Goal: Information Seeking & Learning: Learn about a topic

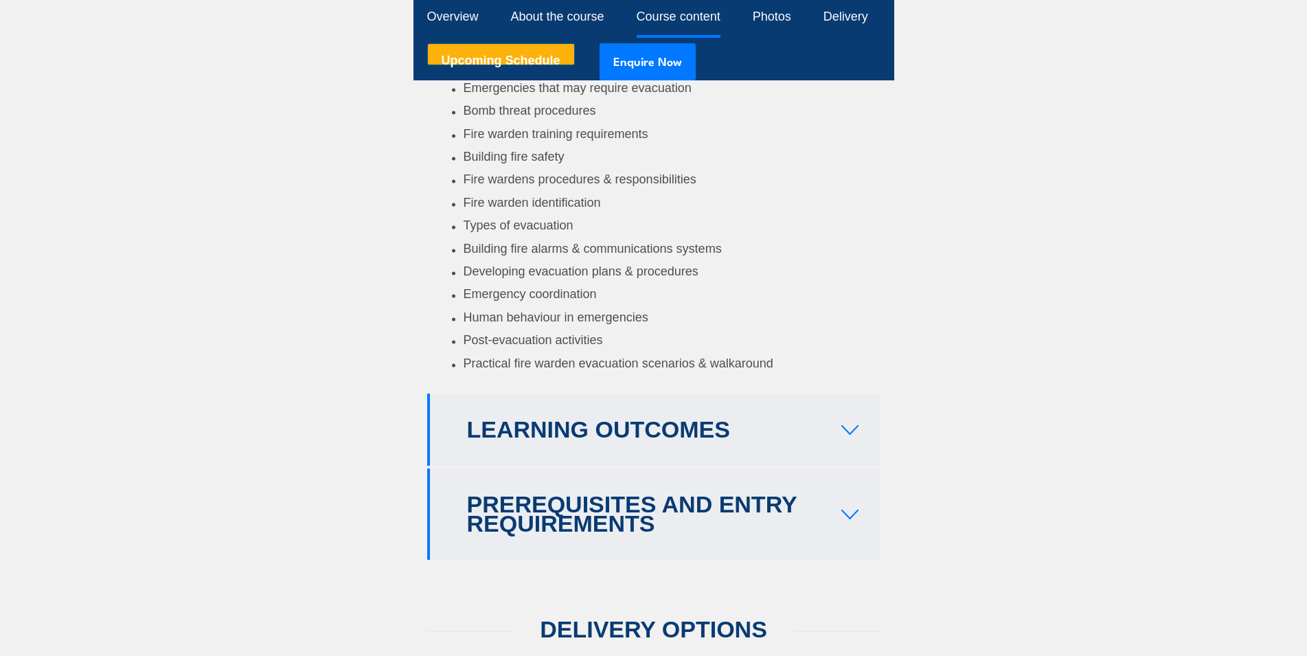
scroll to position [2609, 0]
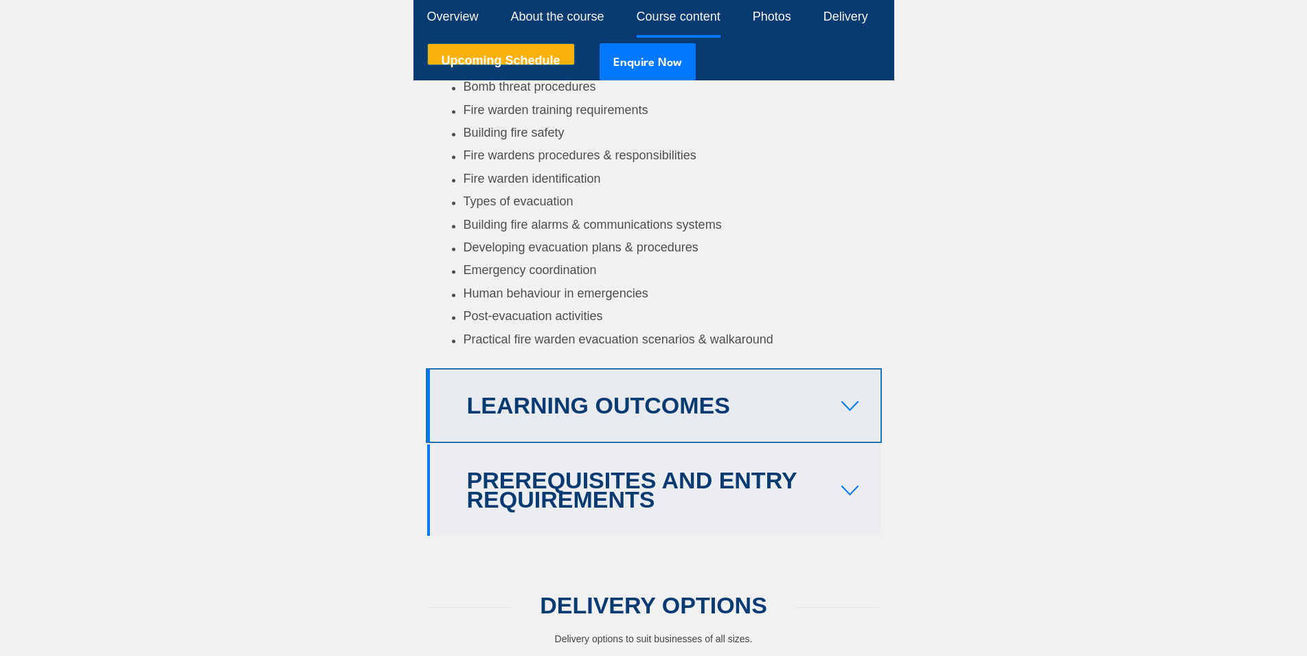
click at [844, 403] on icon at bounding box center [849, 405] width 19 height 11
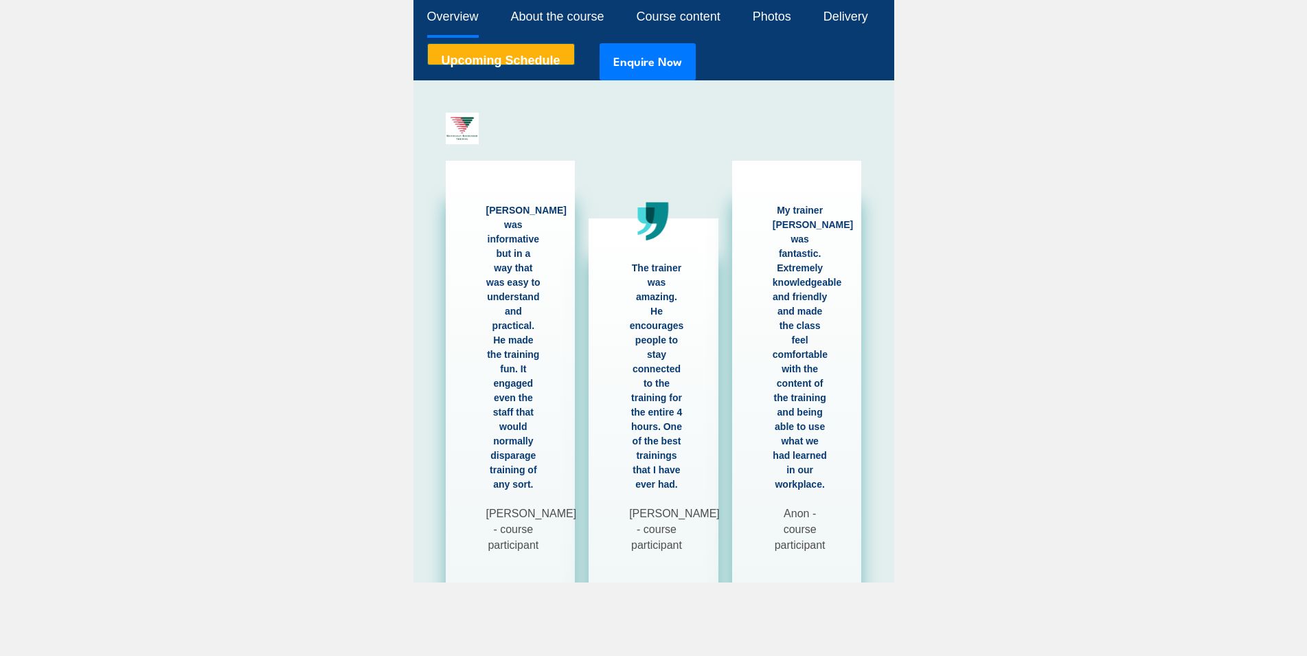
scroll to position [1061, 0]
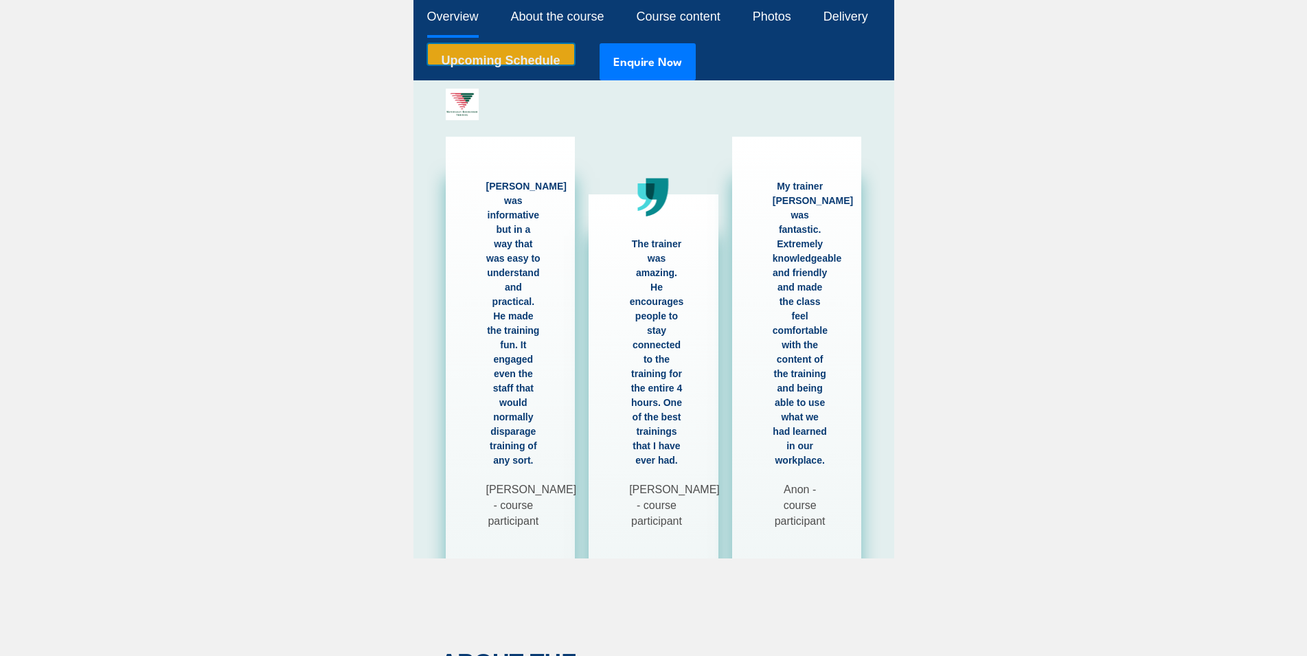
click at [501, 64] on link "Upcoming Schedule" at bounding box center [501, 54] width 148 height 22
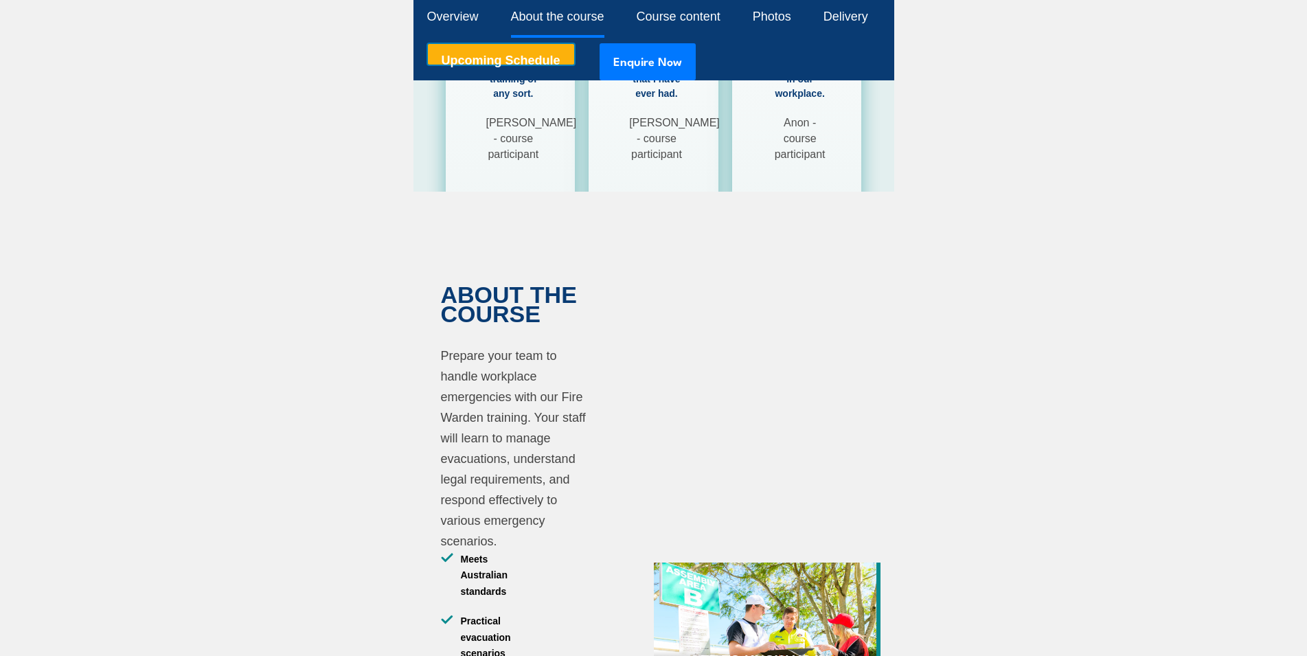
scroll to position [1335, 0]
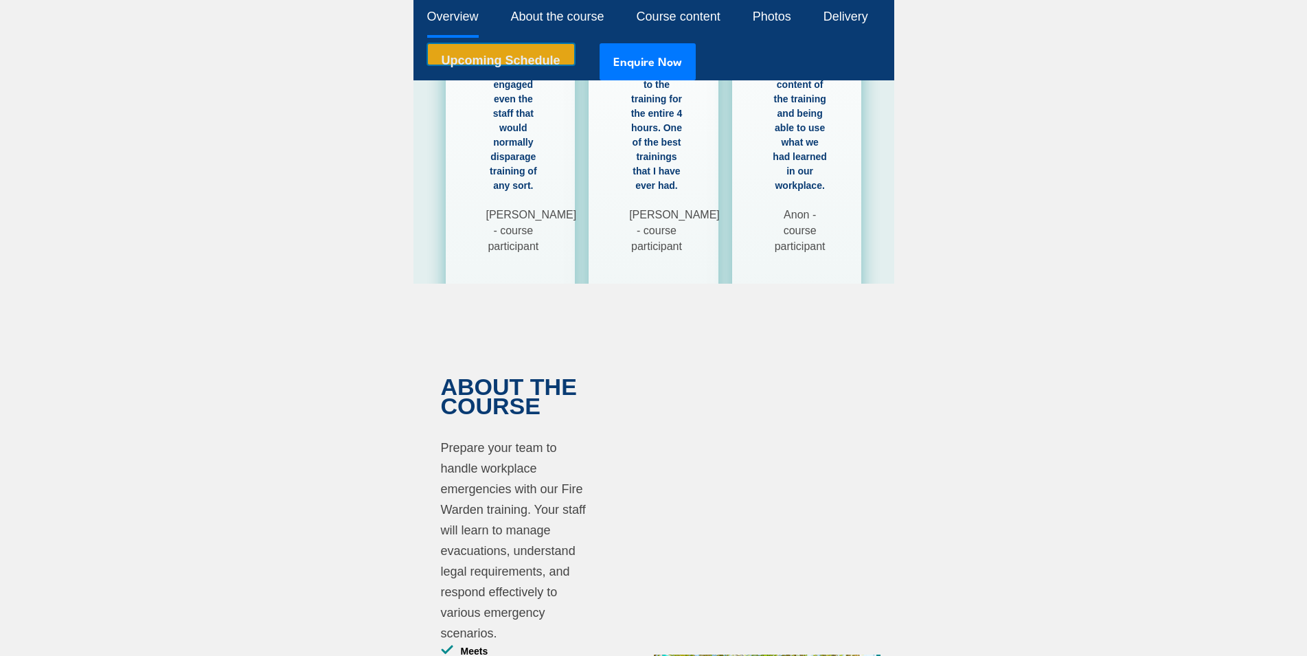
click at [543, 61] on link "Upcoming Schedule" at bounding box center [501, 54] width 148 height 22
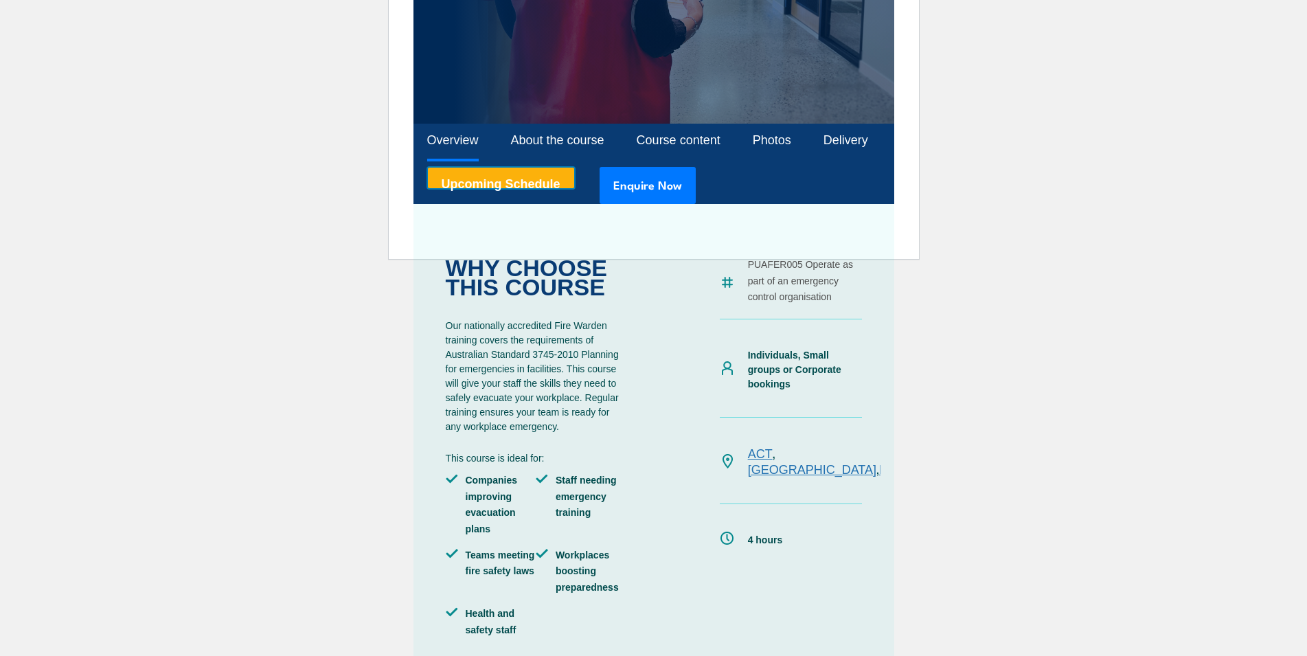
scroll to position [481, 0]
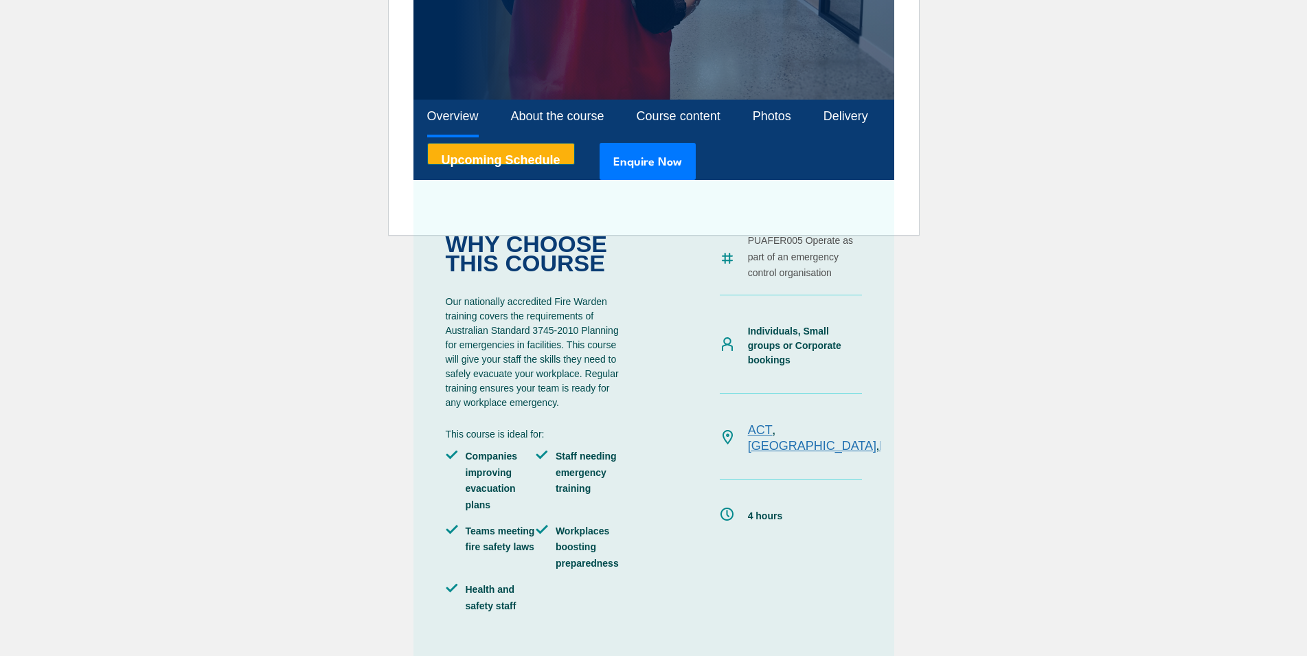
click at [971, 439] on link "VIC" at bounding box center [981, 446] width 21 height 14
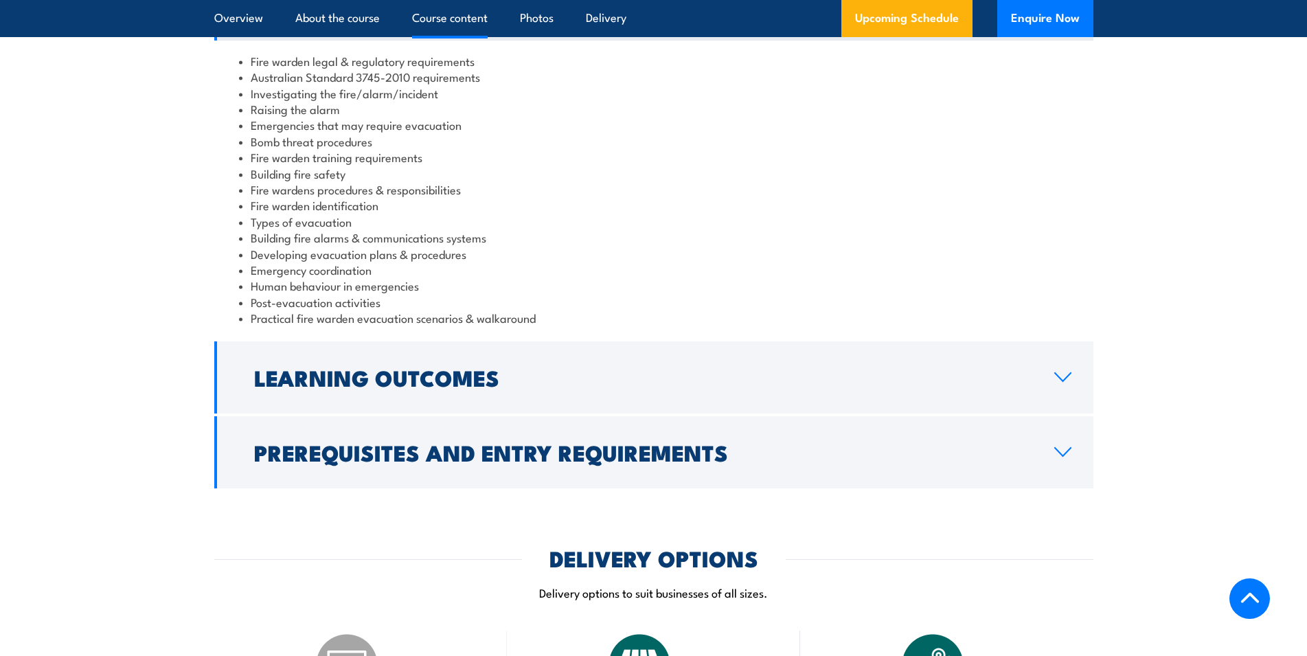
scroll to position [1510, 0]
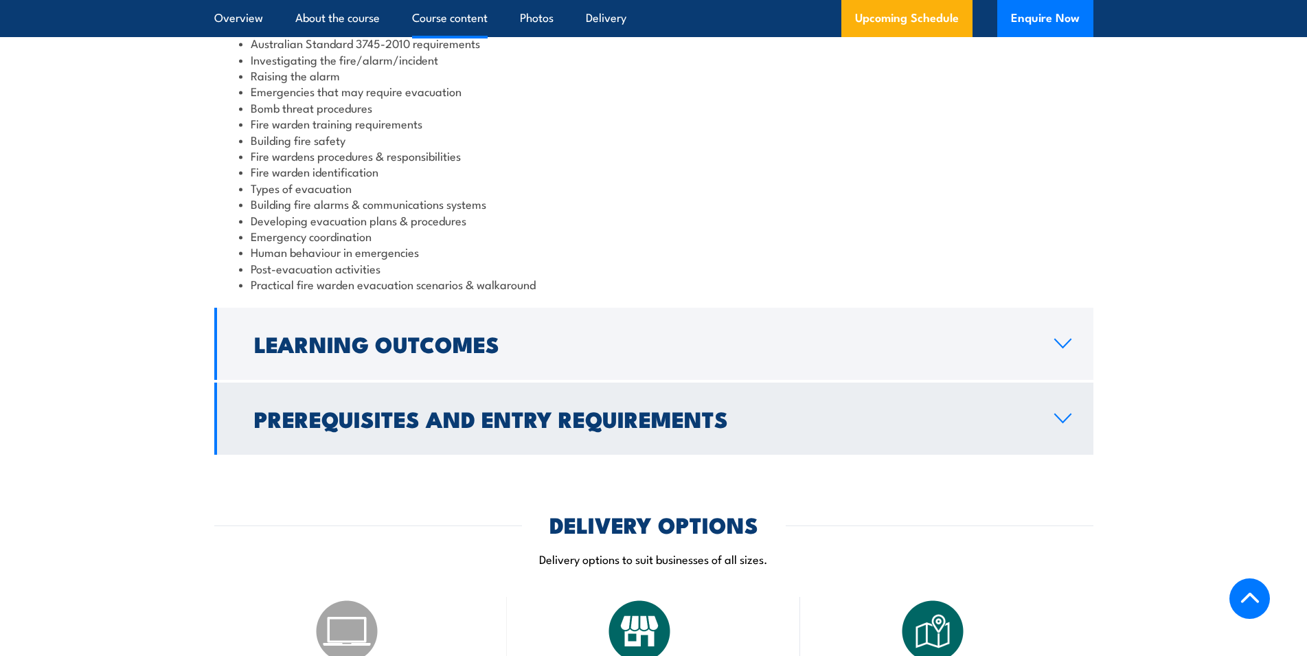
click at [1071, 428] on link "Prerequisites and Entry Requirements" at bounding box center [653, 418] width 879 height 72
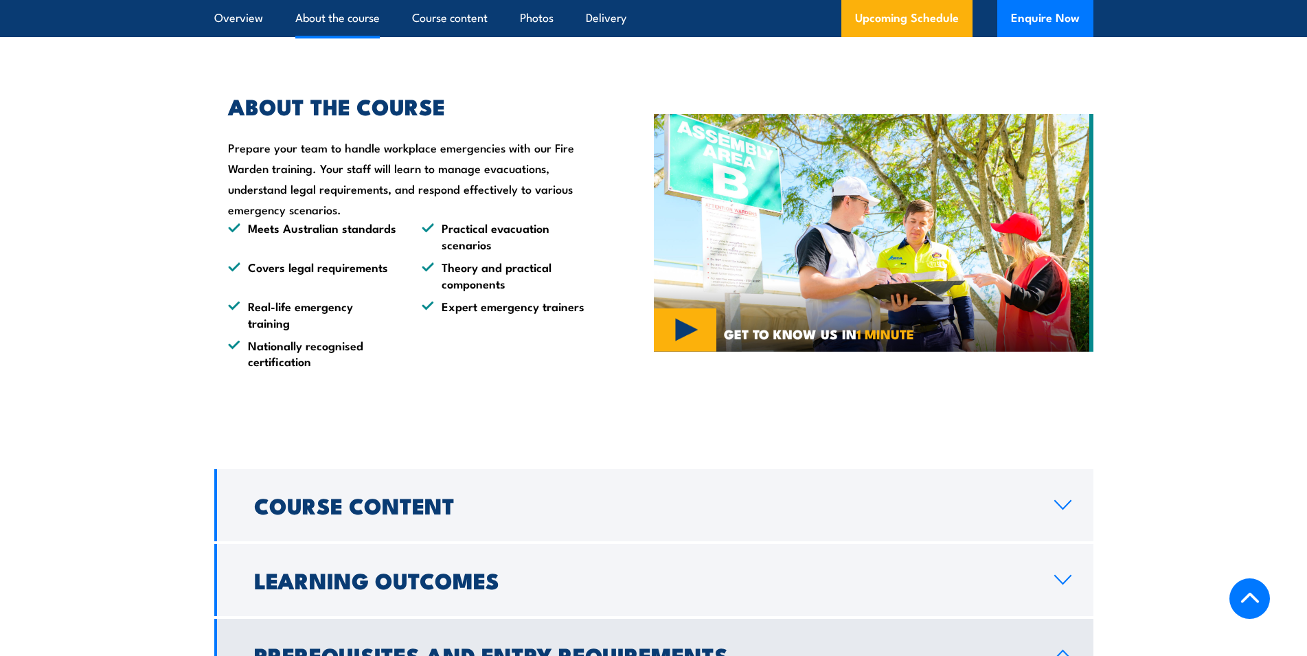
scroll to position [1099, 0]
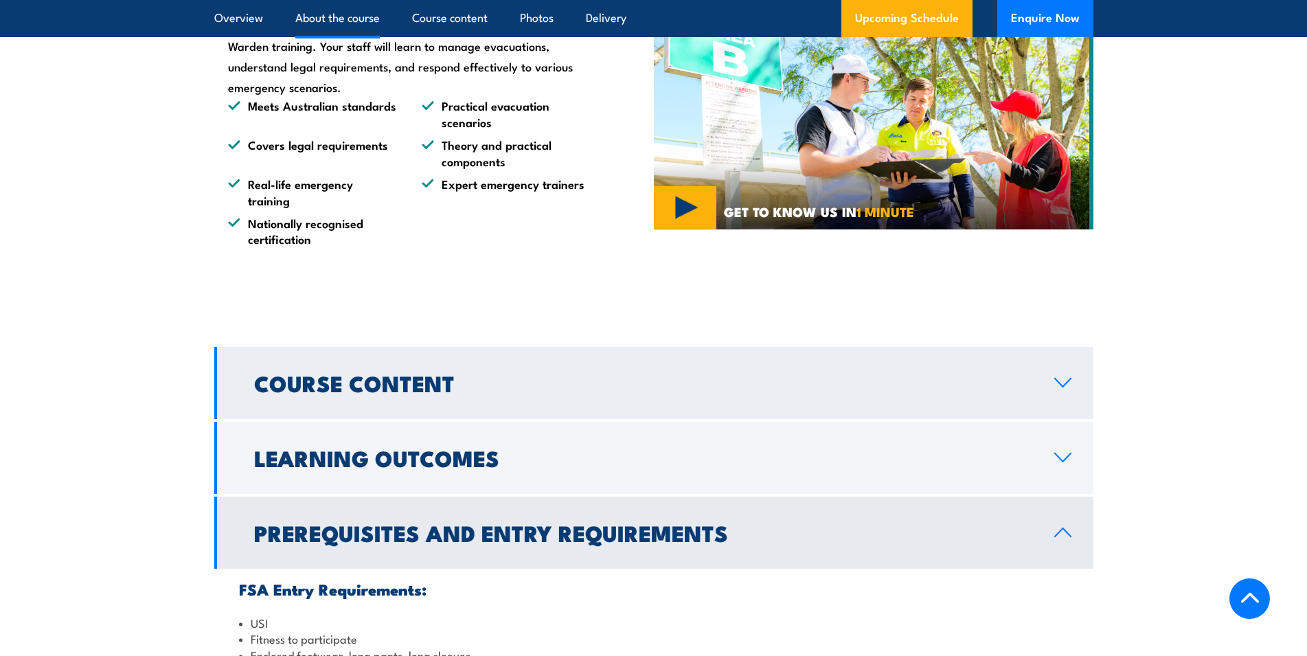
click at [1066, 383] on icon at bounding box center [1063, 382] width 16 height 8
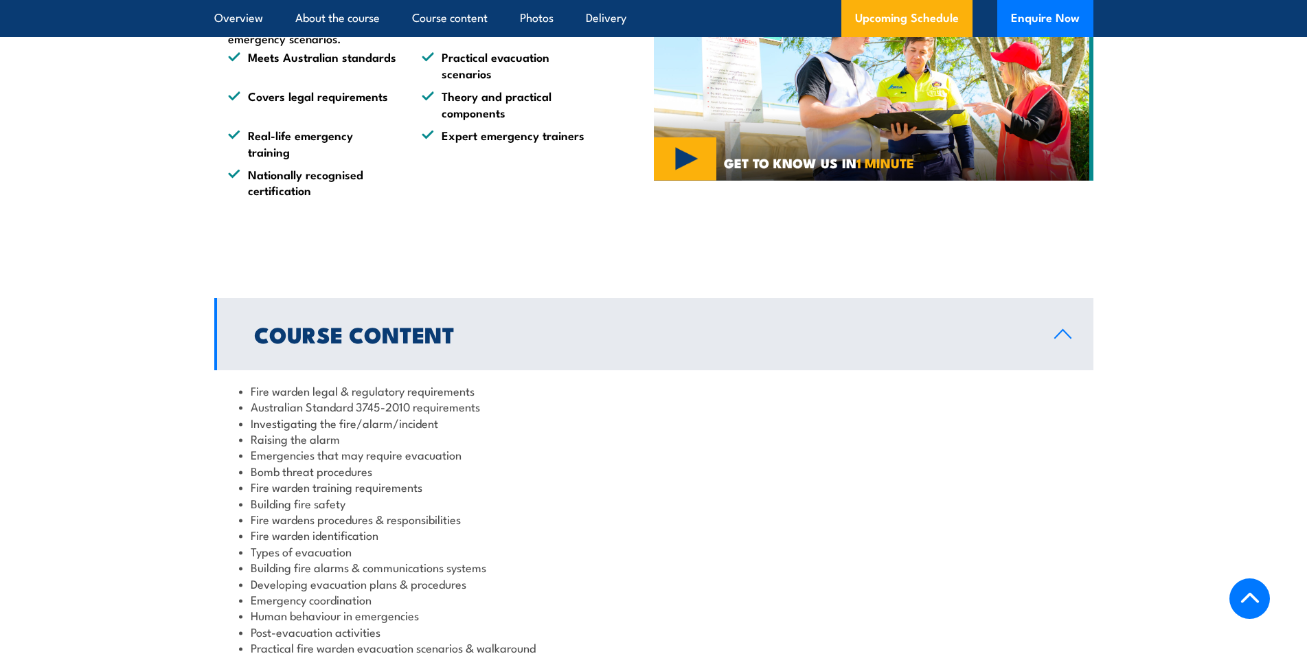
scroll to position [1236, 0]
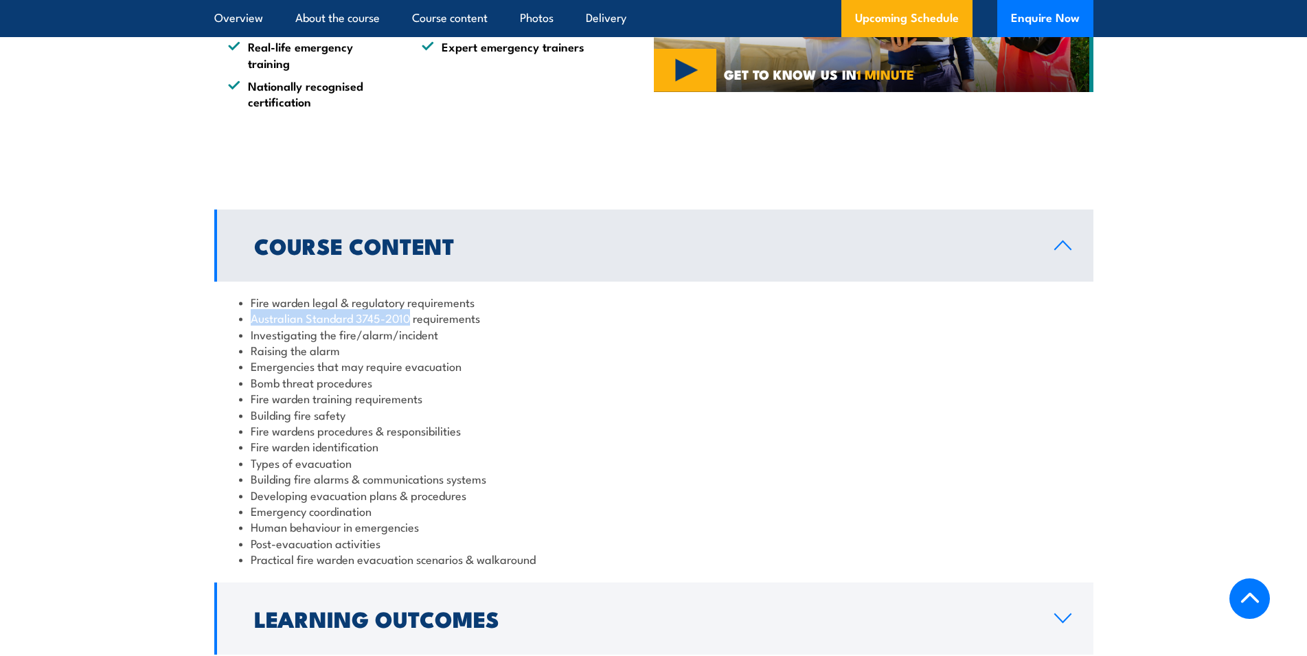
drag, startPoint x: 253, startPoint y: 320, endPoint x: 411, endPoint y: 321, distance: 158.6
click at [411, 321] on li "Australian Standard 3745-2010 requirements" at bounding box center [653, 318] width 829 height 16
copy li "Australian Standard 3745-2010"
